Goal: Navigation & Orientation: Find specific page/section

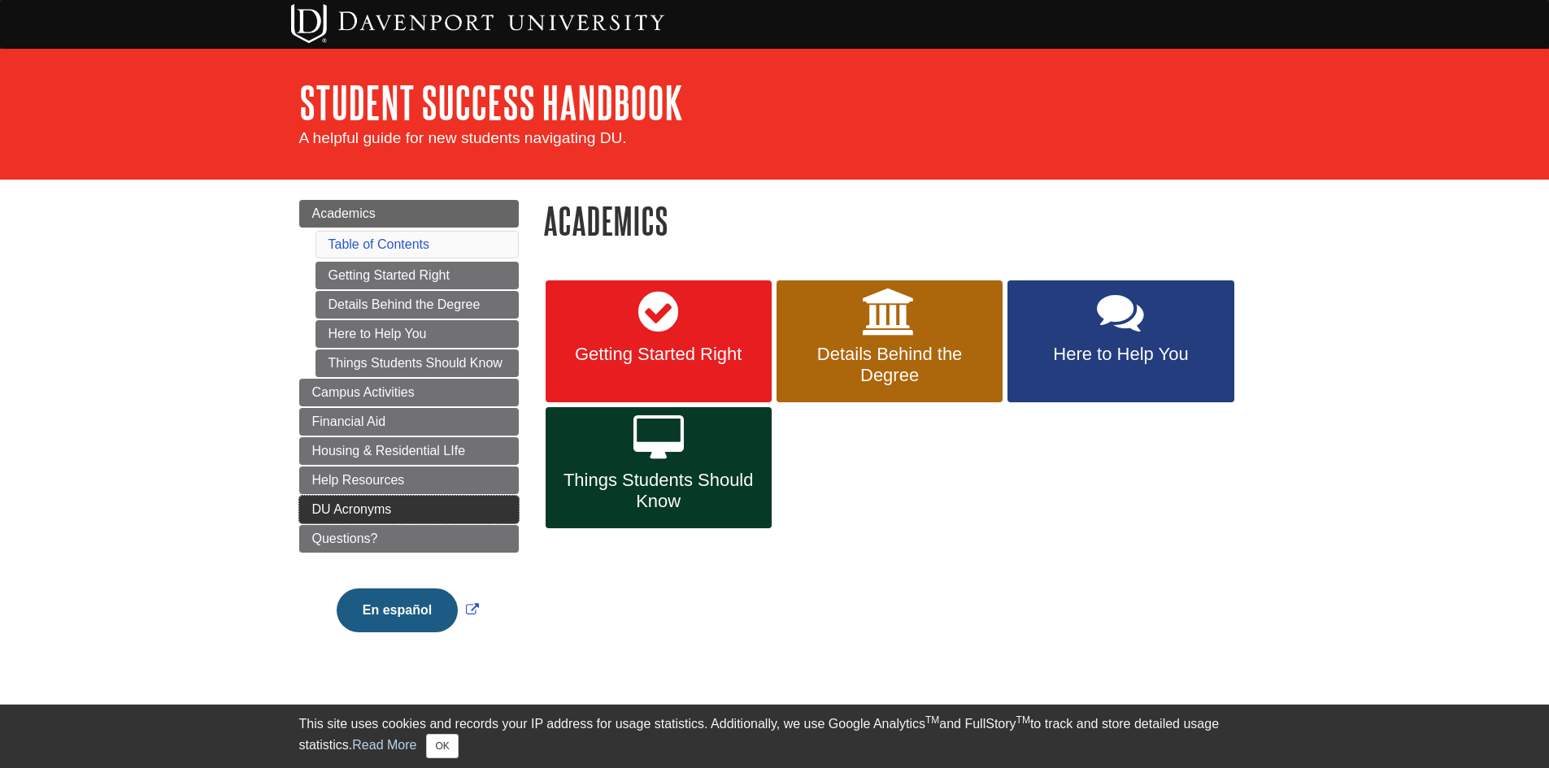
click at [459, 501] on link "DU Acronyms" at bounding box center [409, 510] width 220 height 28
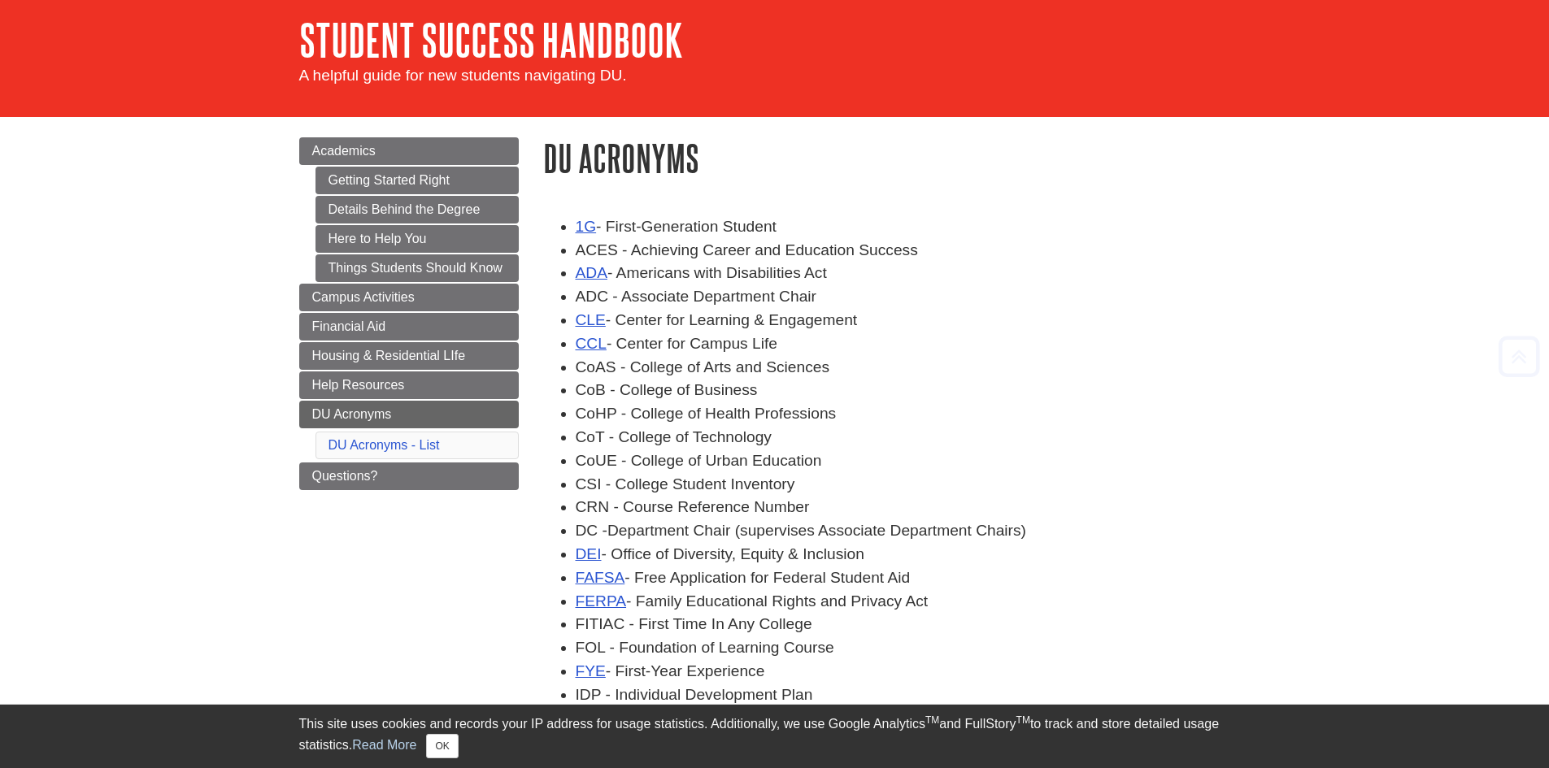
scroll to position [33, 0]
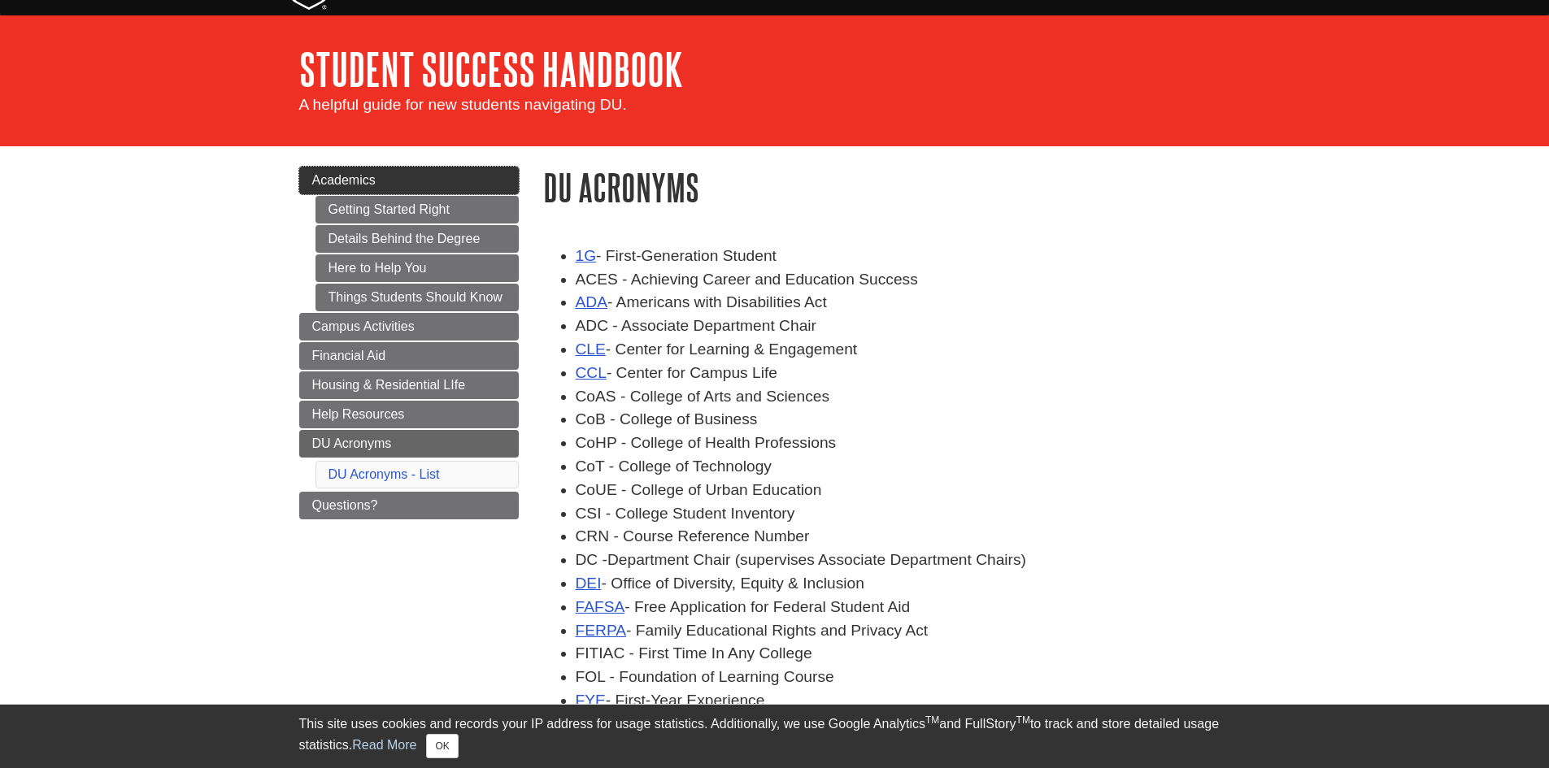
click at [383, 181] on link "Academics" at bounding box center [409, 181] width 220 height 28
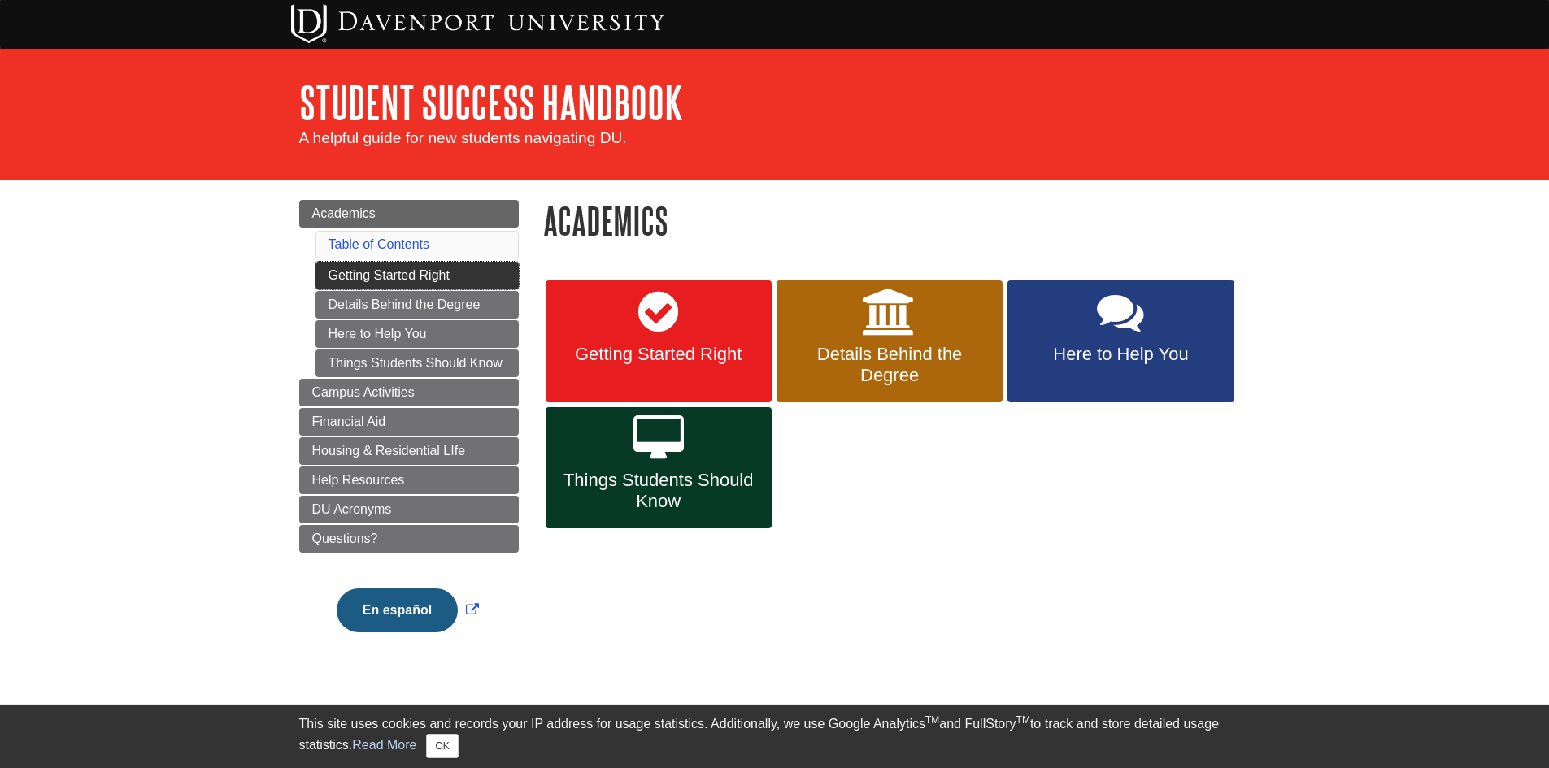
click at [457, 281] on link "Getting Started Right" at bounding box center [416, 276] width 203 height 28
